Goal: Task Accomplishment & Management: Manage account settings

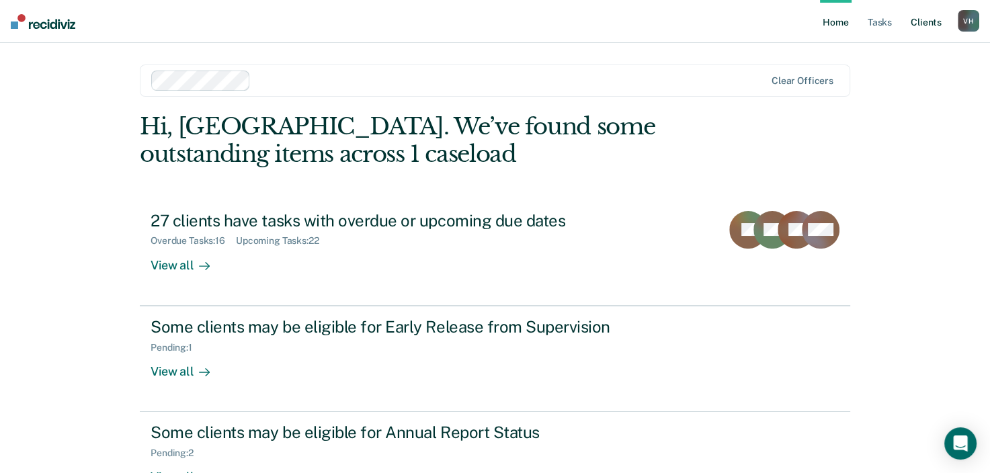
click at [931, 24] on link "Client s" at bounding box center [926, 21] width 36 height 43
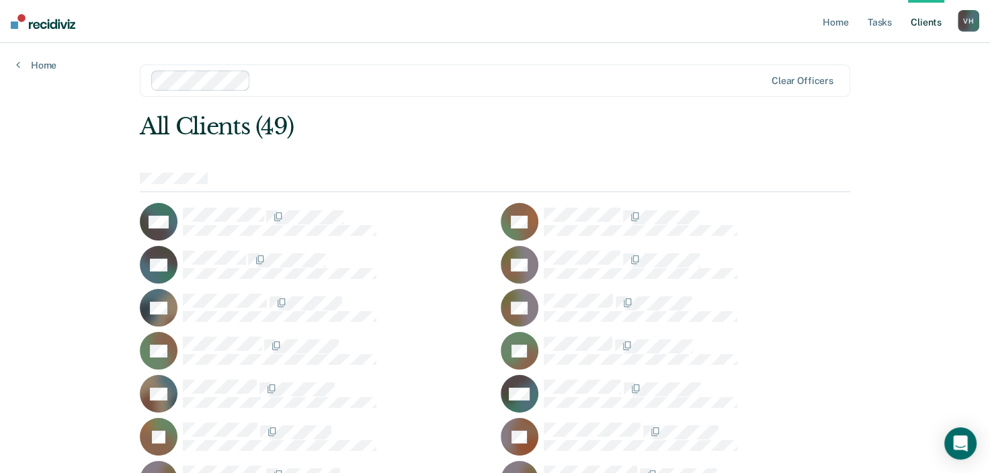
click at [898, 24] on ul "Home Tasks Client s" at bounding box center [889, 21] width 138 height 43
click at [878, 22] on link "Tasks" at bounding box center [880, 21] width 30 height 43
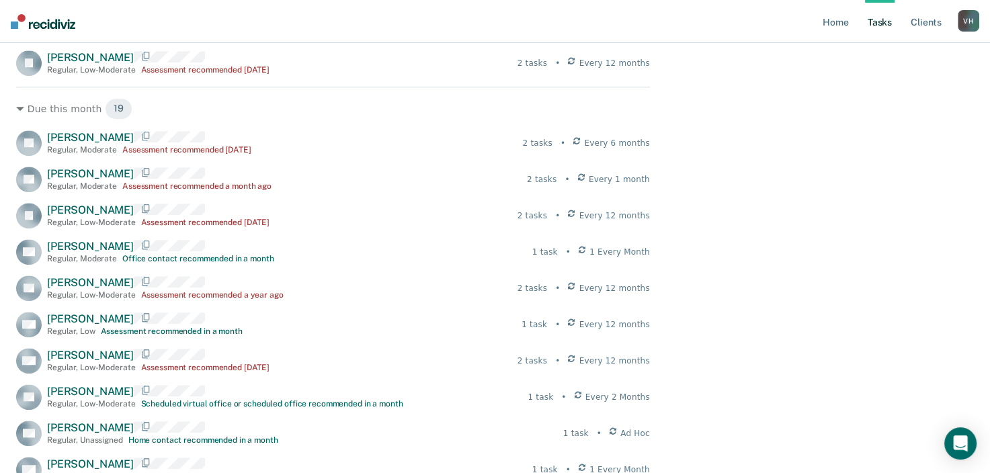
scroll to position [791, 0]
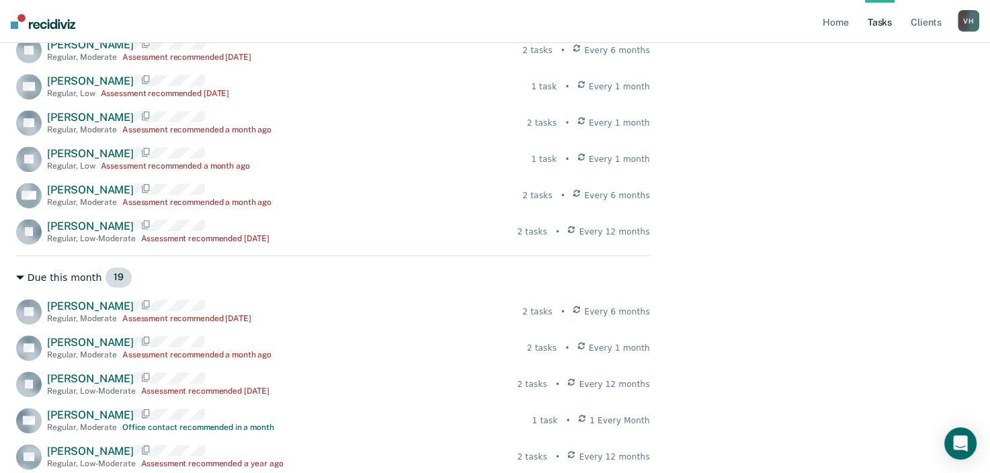
click at [67, 288] on div "Due this month 19" at bounding box center [333, 278] width 634 height 22
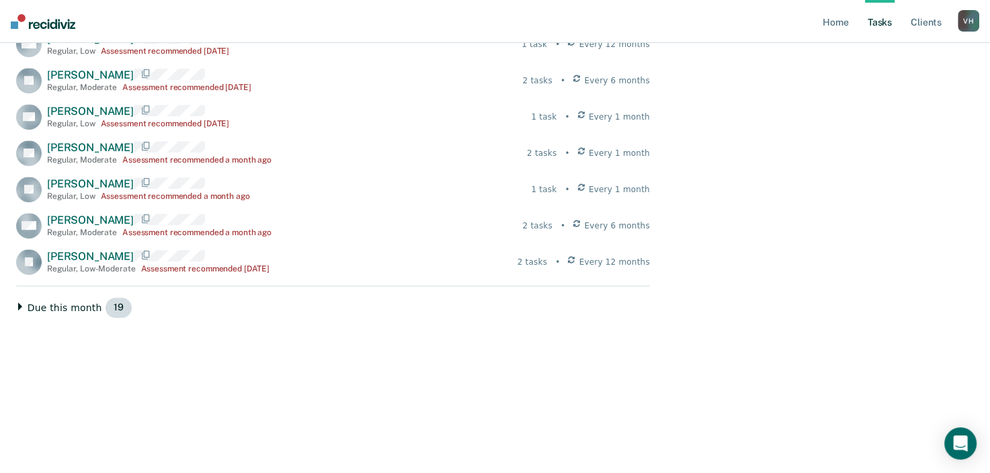
click at [83, 309] on div "Due this month 19" at bounding box center [333, 308] width 634 height 22
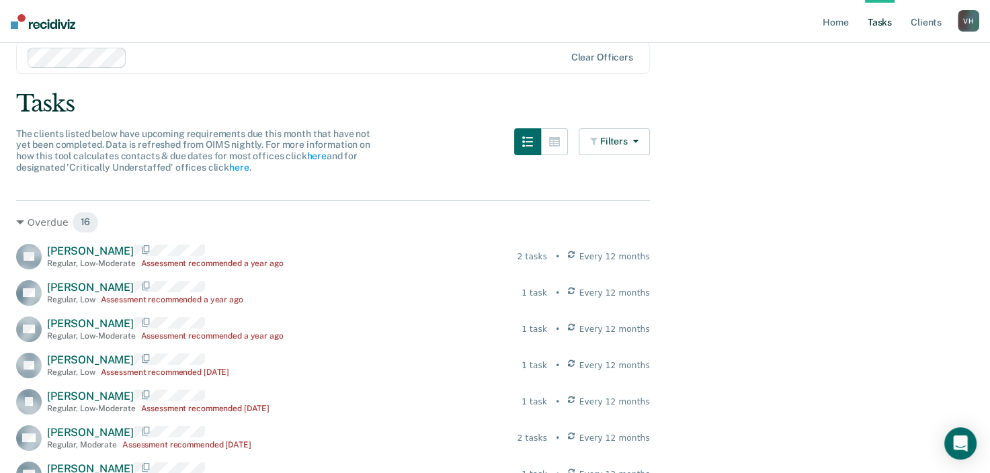
scroll to position [0, 0]
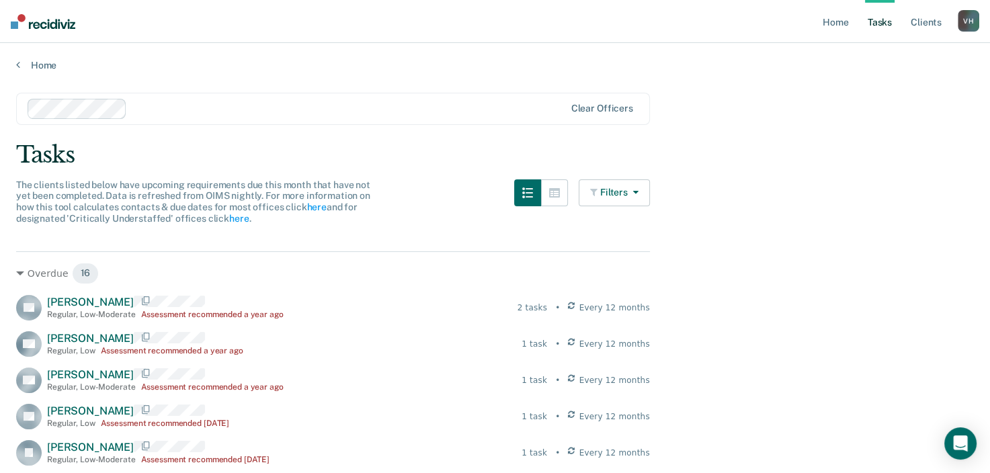
click at [622, 183] on button "Filters" at bounding box center [614, 192] width 71 height 27
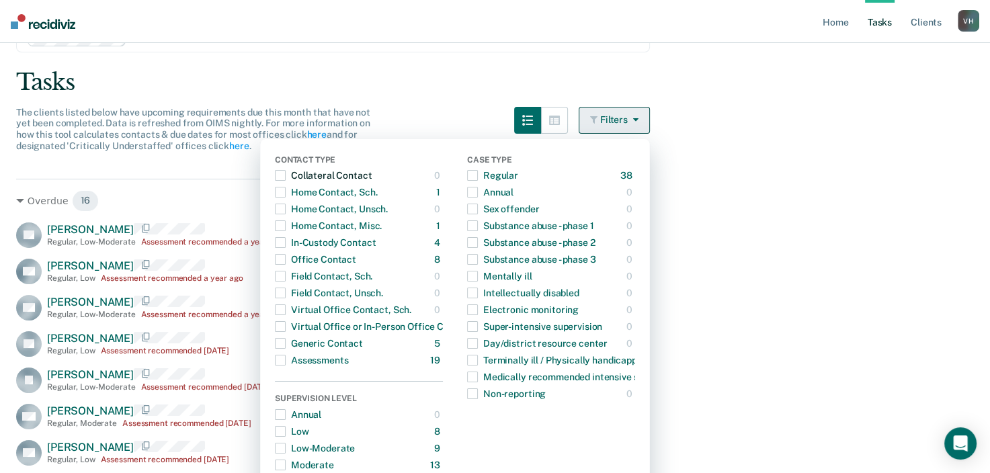
scroll to position [69, 0]
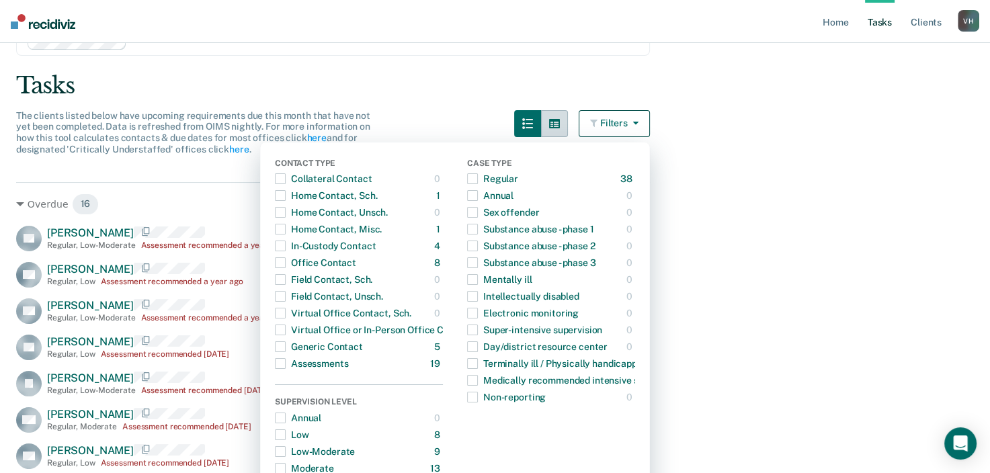
click at [560, 122] on icon "button" at bounding box center [554, 123] width 11 height 9
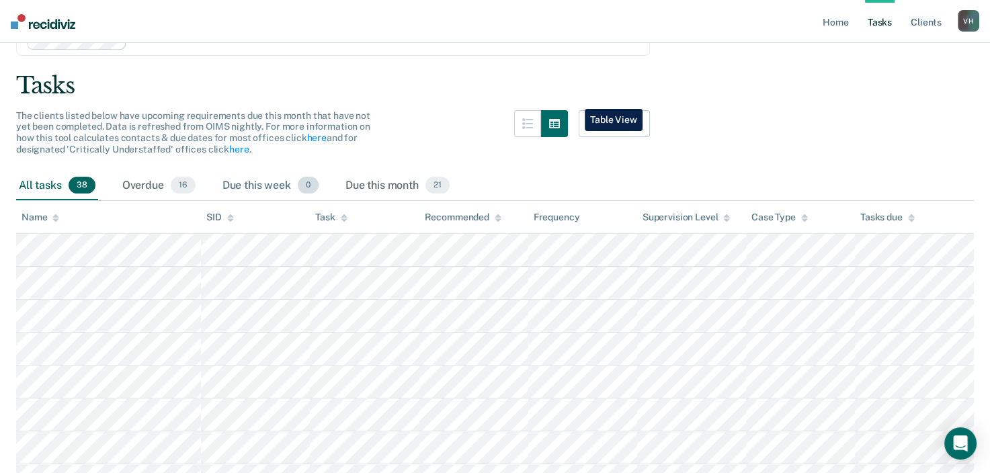
click at [264, 174] on div "Due this week 0" at bounding box center [270, 186] width 101 height 30
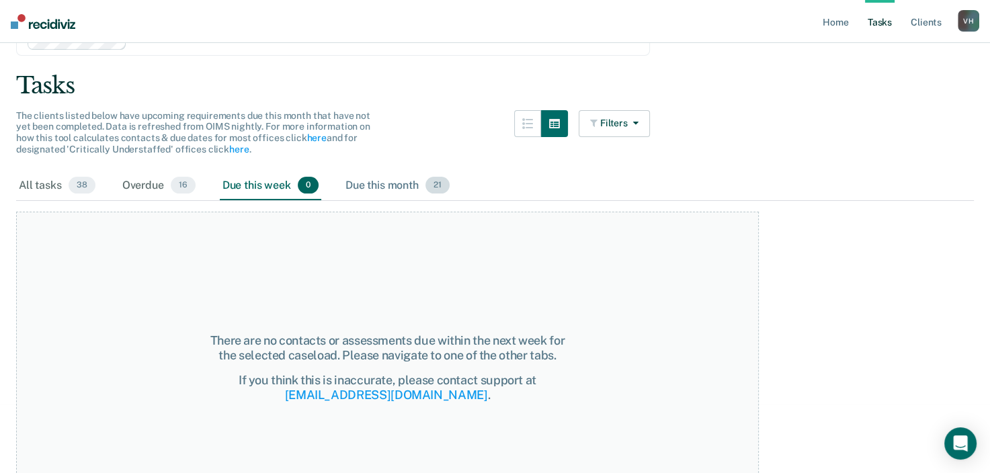
click at [397, 179] on div "Due this month 21" at bounding box center [398, 186] width 110 height 30
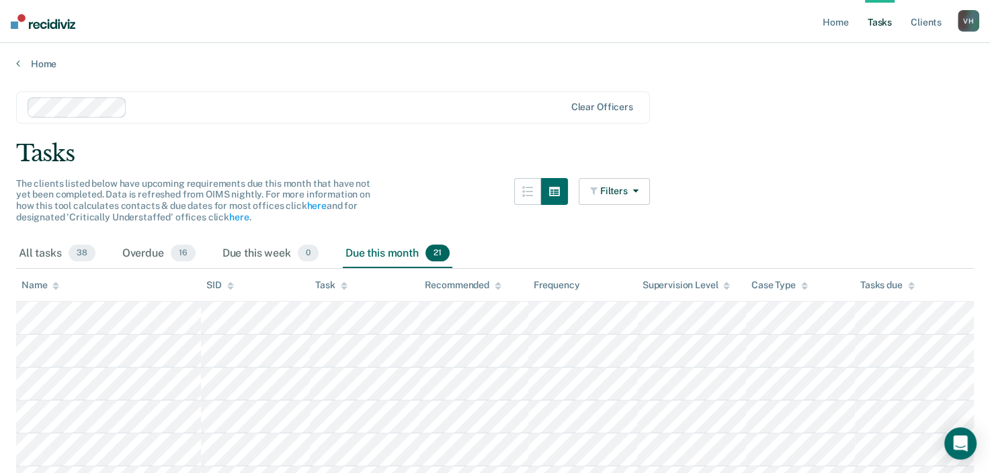
scroll to position [0, 0]
